Goal: Information Seeking & Learning: Check status

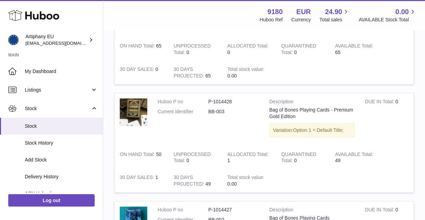
type input "*********"
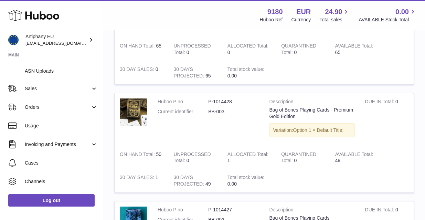
scroll to position [131, 0]
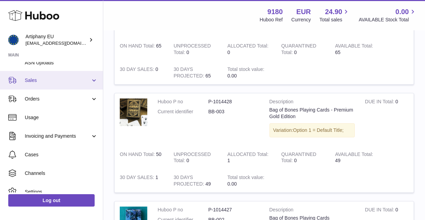
click at [56, 82] on link "Sales" at bounding box center [51, 80] width 103 height 19
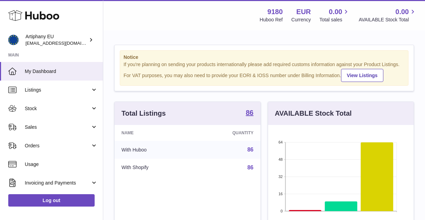
scroll to position [107, 146]
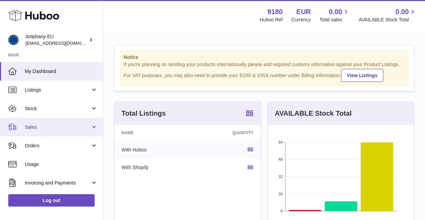
click at [54, 129] on span "Sales" at bounding box center [58, 127] width 66 height 7
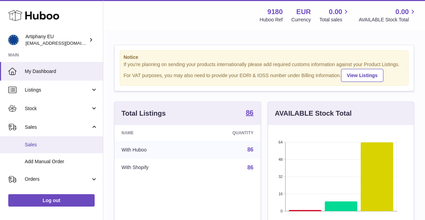
click at [55, 148] on link "Sales" at bounding box center [51, 144] width 103 height 17
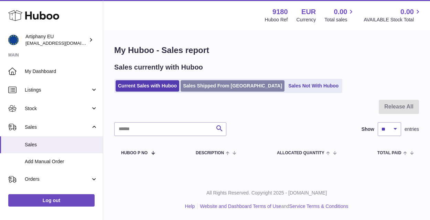
click at [209, 90] on link "Sales Shipped From Huboo" at bounding box center [233, 85] width 104 height 11
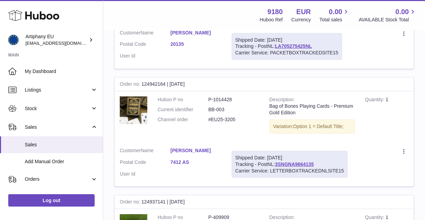
scroll to position [204, 0]
